Goal: Task Accomplishment & Management: Use online tool/utility

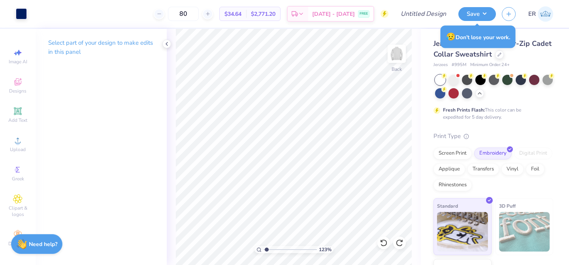
scroll to position [38, 0]
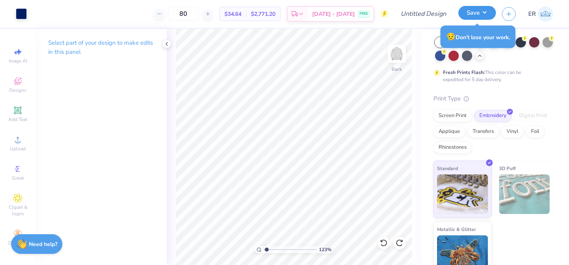
click at [471, 15] on button "Save" at bounding box center [477, 13] width 38 height 14
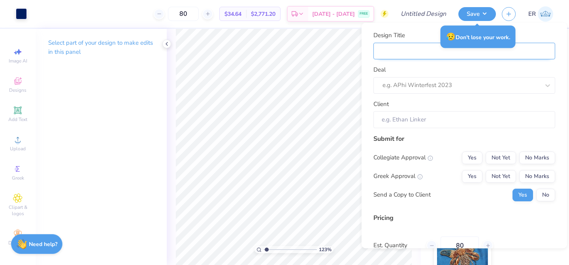
click at [410, 55] on input "Design Title" at bounding box center [464, 50] width 182 height 17
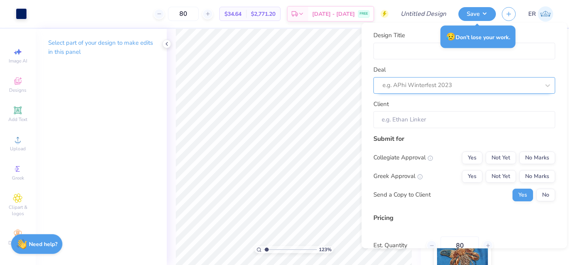
click at [385, 86] on div at bounding box center [460, 85] width 157 height 11
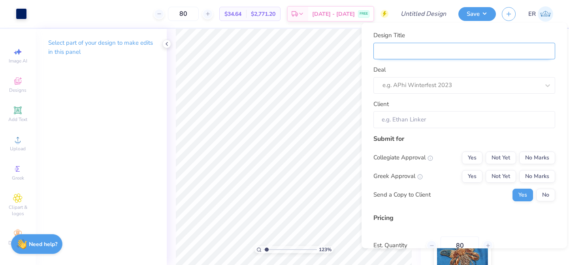
click at [438, 45] on input "Design Title" at bounding box center [464, 50] width 182 height 17
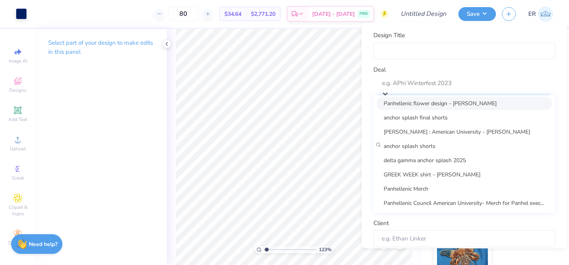
click at [378, 87] on div "e.g. APhi Winterfest 2023" at bounding box center [464, 85] width 182 height 17
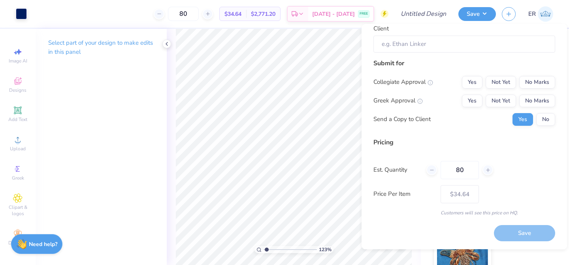
click at [422, 231] on div "Design Title Deal e.g. APhi Winterfest 2023 Client Submit for Collegiate Approv…" at bounding box center [464, 99] width 182 height 286
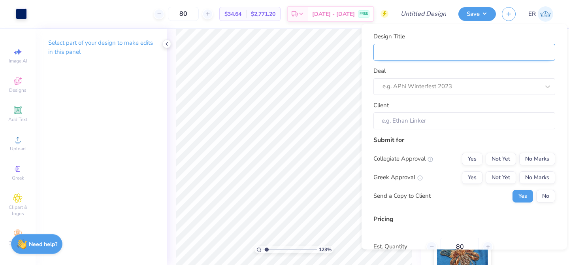
click at [439, 54] on input "Design Title" at bounding box center [464, 51] width 182 height 17
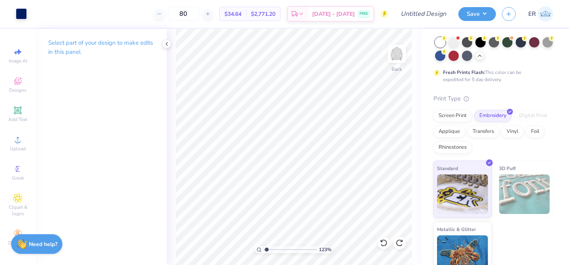
click at [461, 20] on div "Save" at bounding box center [477, 14] width 38 height 14
click at [475, 11] on button "Save" at bounding box center [477, 13] width 38 height 14
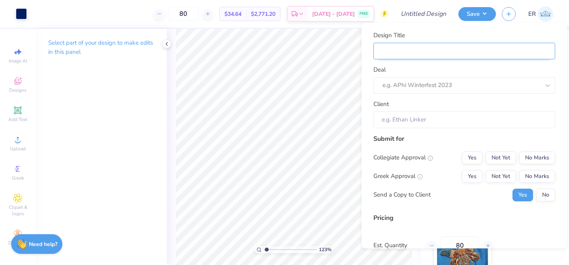
click at [410, 53] on input "Design Title" at bounding box center [464, 51] width 182 height 17
type input "m"
type input "mo"
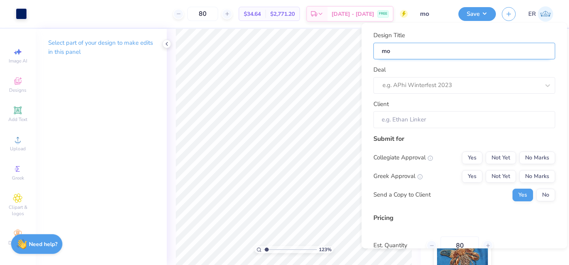
type input "moc"
type input "mocj"
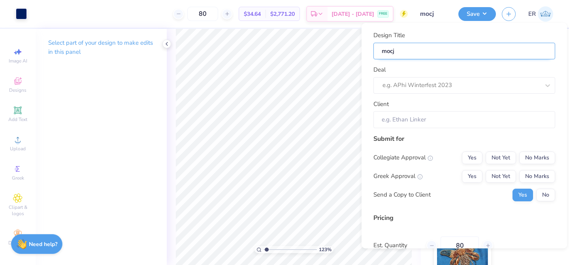
type input "mocj"
type input "moc"
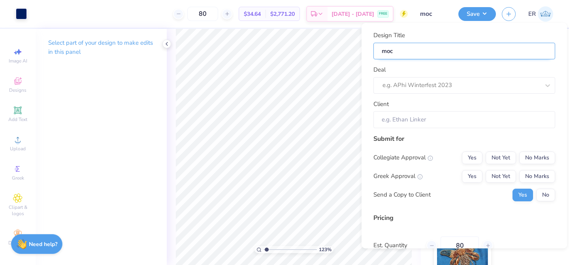
type input "mock"
type input "mock a"
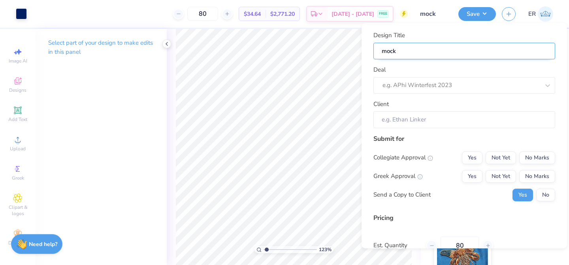
type input "mock a"
type input "mock as"
type input "mock asu"
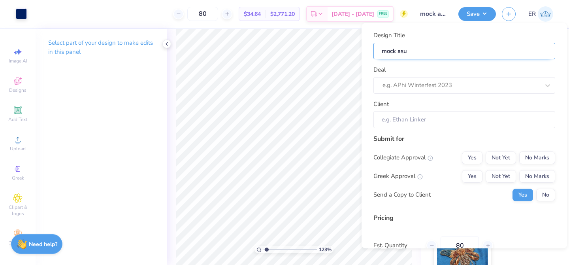
type input "mock as"
type input "mock a"
type input "mock au"
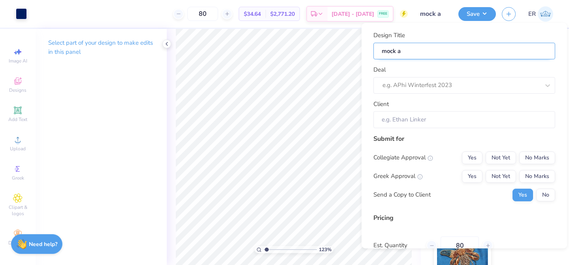
type input "mock au"
type input "mock aus"
type input "mock ausg"
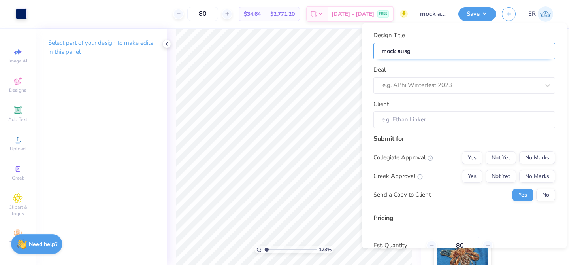
type input "mock ausg"
type input "mock ausg m"
type input "mock ausg me"
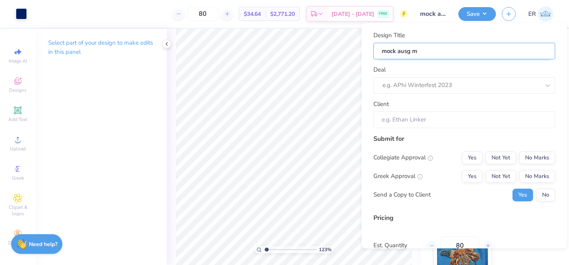
type input "mock ausg me"
type input "mock ausg mer"
type input "mock ausg merc"
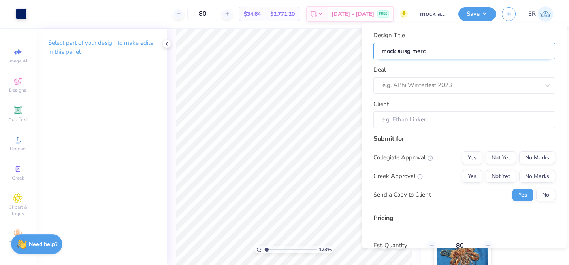
type input "mock ausg merch"
click at [430, 80] on div at bounding box center [468, 83] width 172 height 11
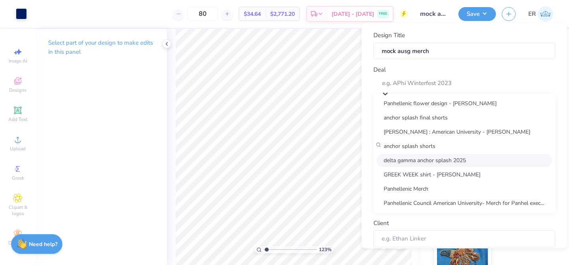
scroll to position [0, 0]
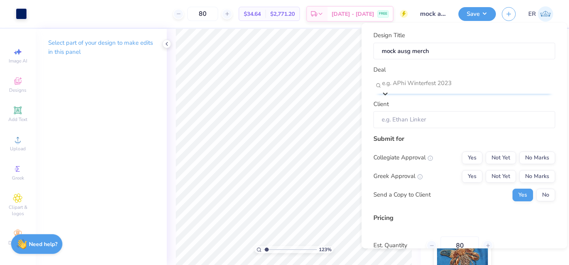
click at [436, 82] on div at bounding box center [468, 83] width 172 height 11
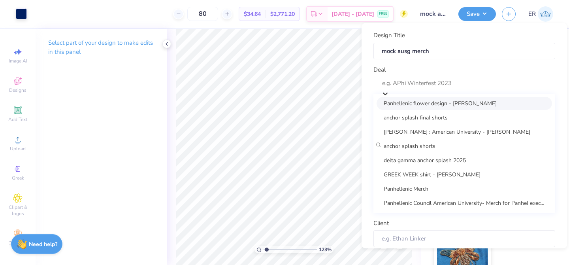
click at [438, 66] on div "Deal option Panhellenic flower design - [PERSON_NAME] focused, 1 of 8. 8 result…" at bounding box center [464, 138] width 182 height 147
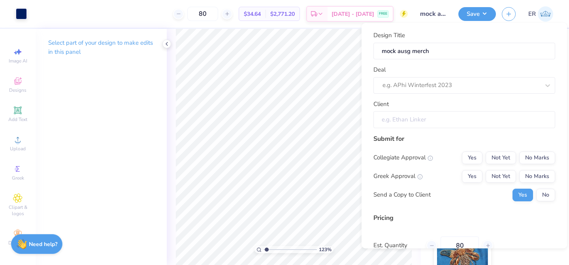
click at [427, 122] on input "Client" at bounding box center [464, 119] width 182 height 17
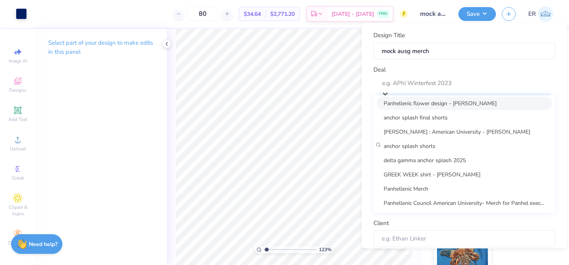
click at [435, 81] on div at bounding box center [468, 83] width 172 height 11
click at [451, 59] on div "Design Title mock ausg merch Deal option Panhellenic flower design - [PERSON_NA…" at bounding box center [464, 139] width 182 height 216
